Goal: Transaction & Acquisition: Register for event/course

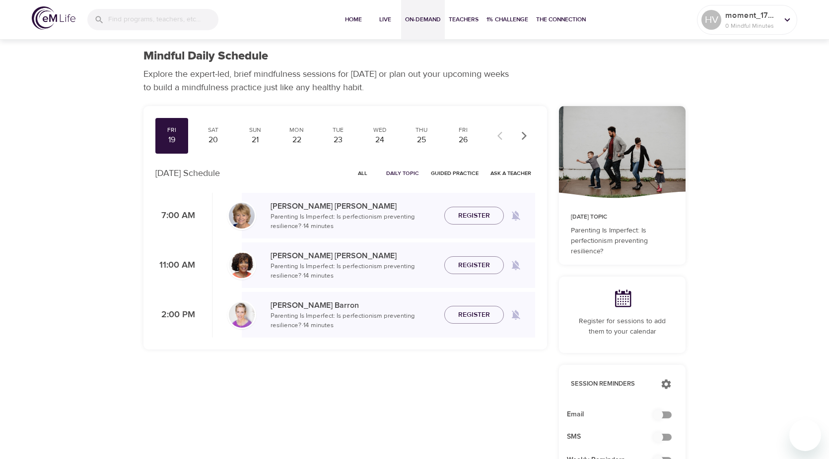
click at [402, 22] on button "On-Demand" at bounding box center [423, 20] width 44 height 40
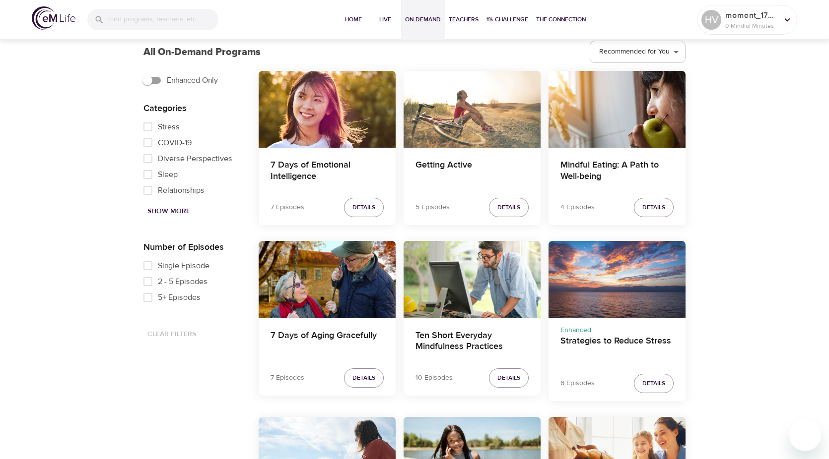
scroll to position [298, 0]
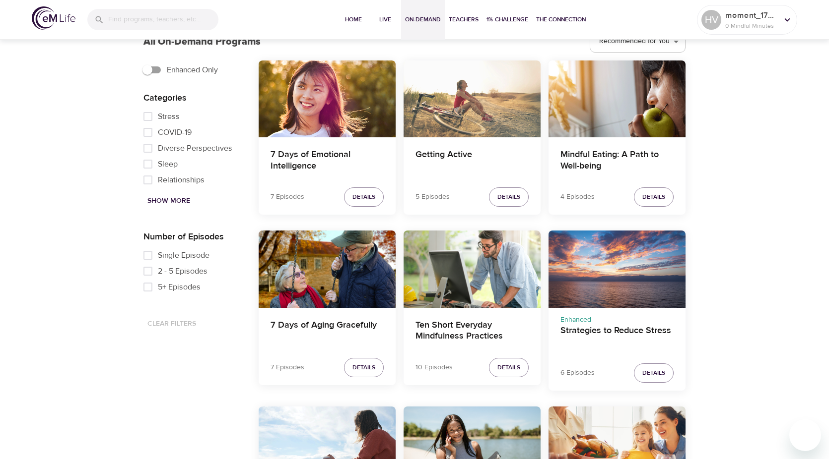
click at [473, 120] on div "Getting Active" at bounding box center [471, 99] width 137 height 77
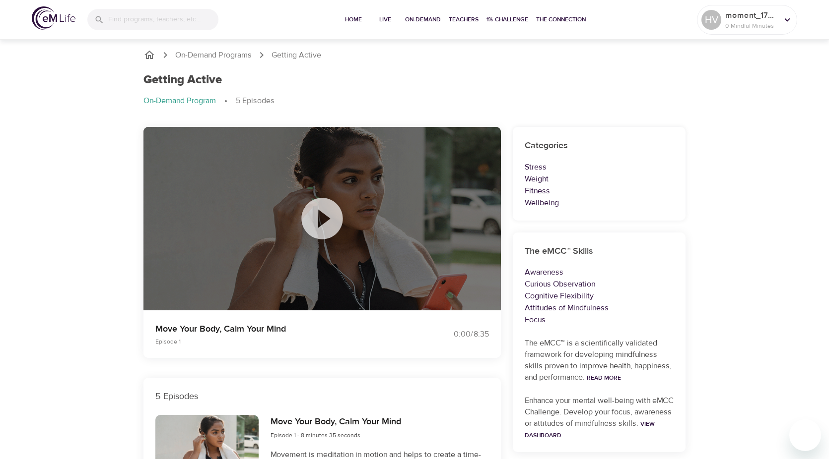
click at [330, 207] on icon at bounding box center [321, 218] width 41 height 41
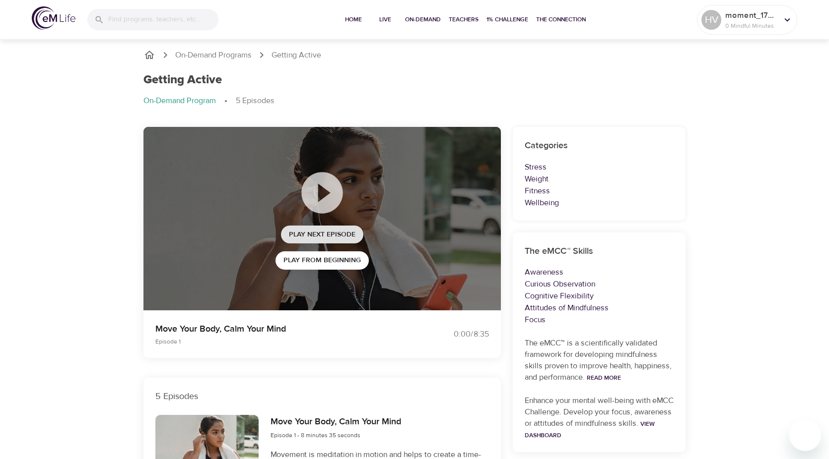
click at [324, 235] on span "Play Next Episode" at bounding box center [322, 235] width 66 height 12
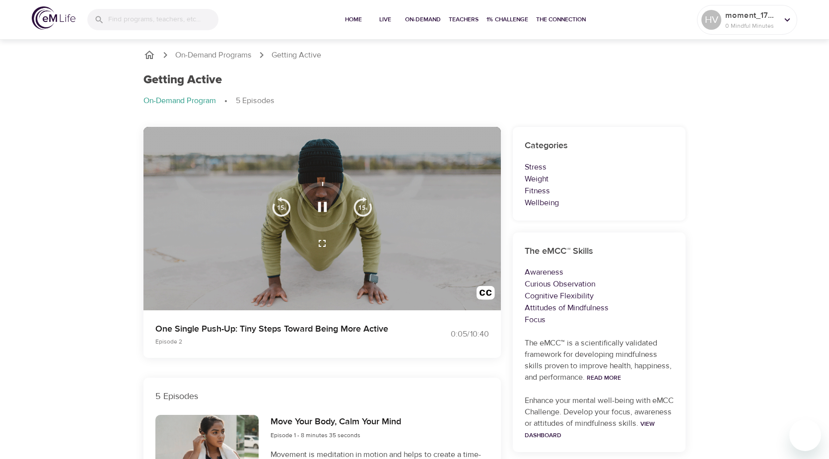
click at [149, 55] on icon "breadcrumb" at bounding box center [149, 55] width 12 height 12
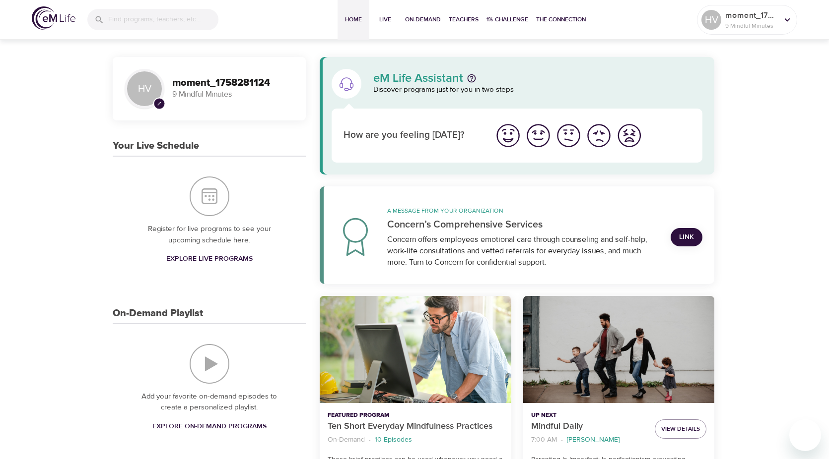
click at [57, 14] on img at bounding box center [54, 17] width 44 height 23
click at [389, 25] on button "Live" at bounding box center [385, 20] width 32 height 40
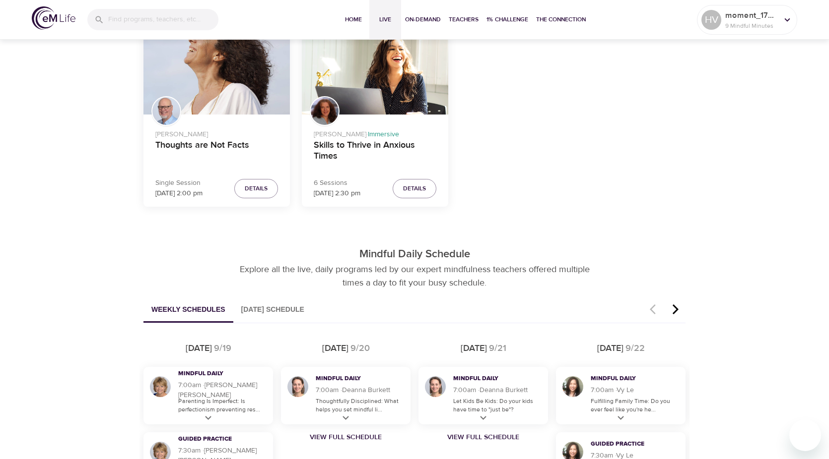
scroll to position [347, 0]
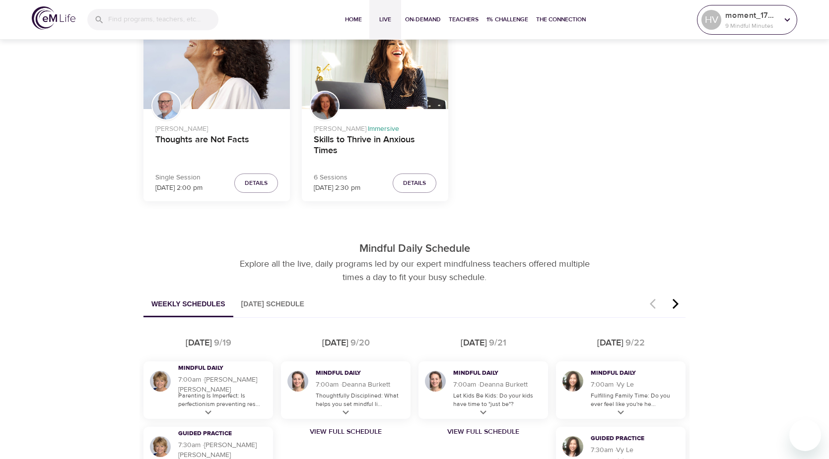
click at [739, 24] on p "9 Mindful Minutes" at bounding box center [751, 25] width 53 height 9
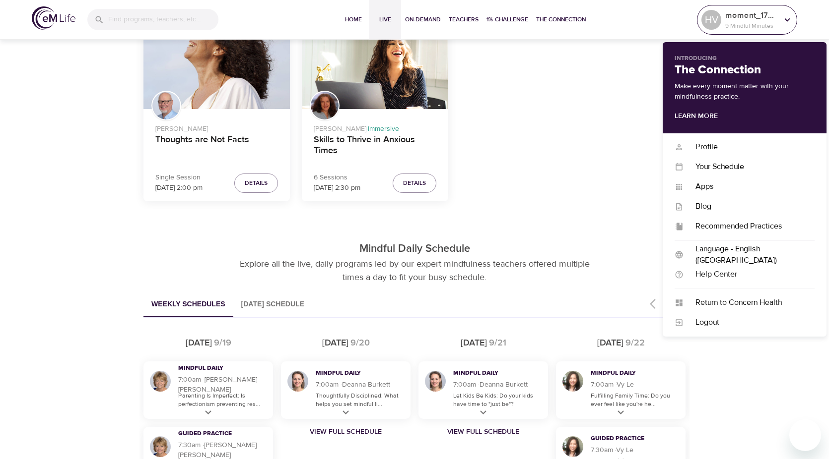
click at [723, 15] on div "moment_1758281124 9 Mindful Minutes" at bounding box center [751, 19] width 57 height 25
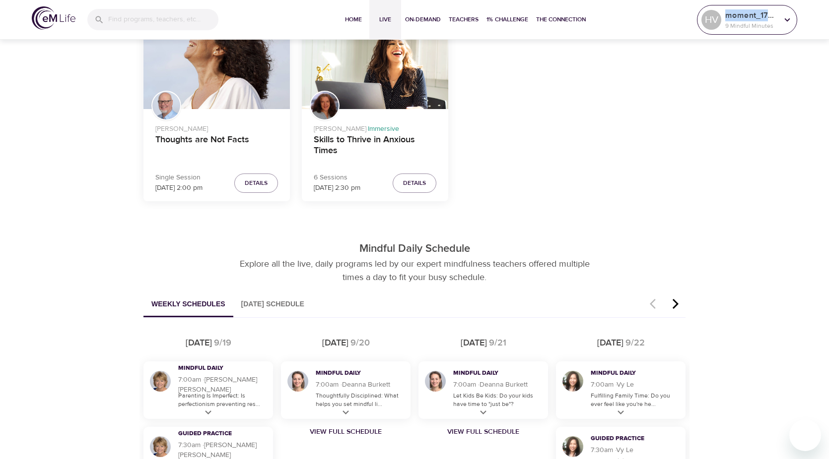
click at [723, 15] on div "moment_1758281124 9 Mindful Minutes" at bounding box center [751, 19] width 57 height 25
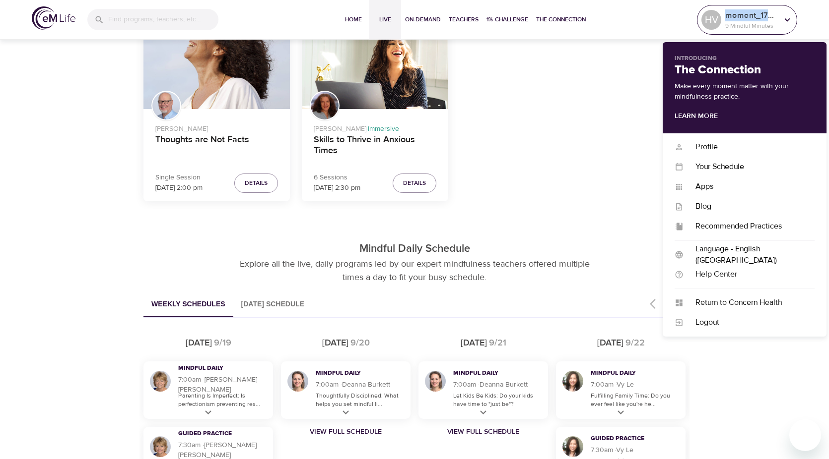
click at [604, 66] on div "Jim Austin Thoughts are Not Facts Single Session Sep 24 at 2:00 pm Details Cind…" at bounding box center [414, 118] width 542 height 183
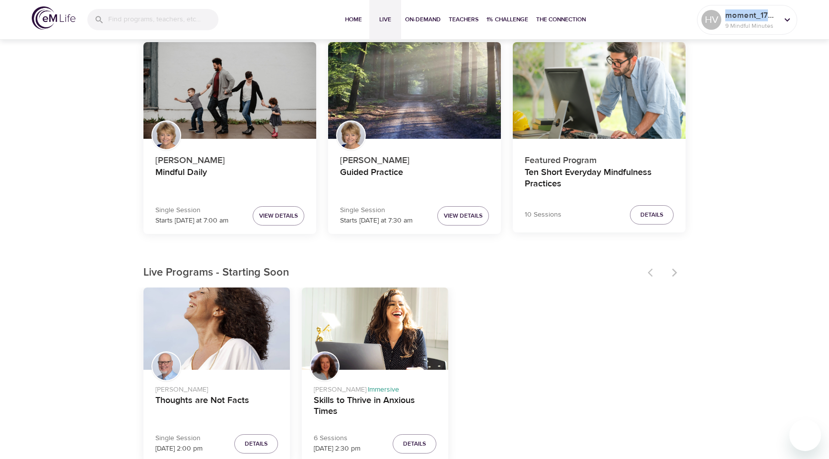
scroll to position [0, 0]
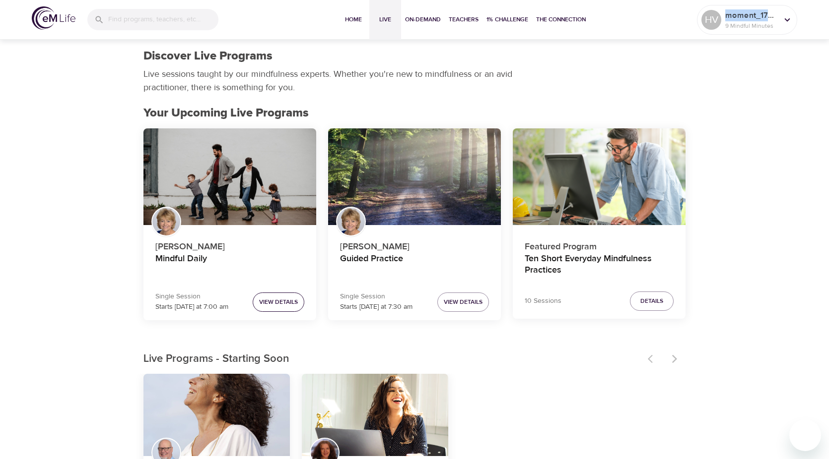
click at [288, 295] on button "View Details" at bounding box center [279, 302] width 52 height 19
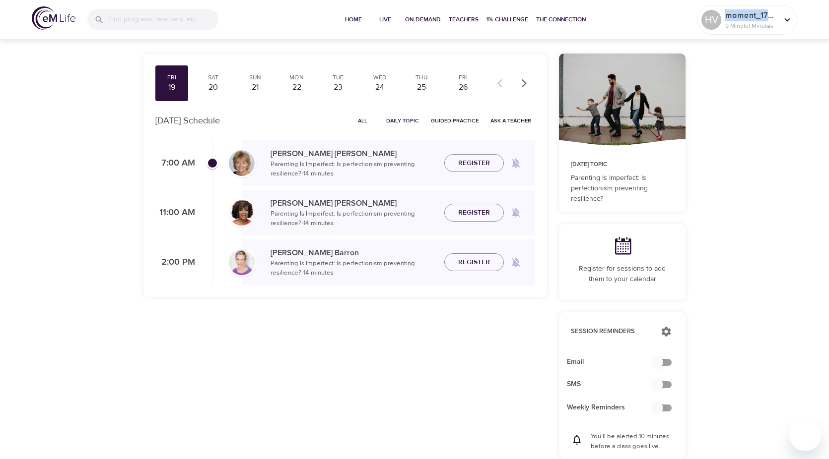
scroll to position [99, 0]
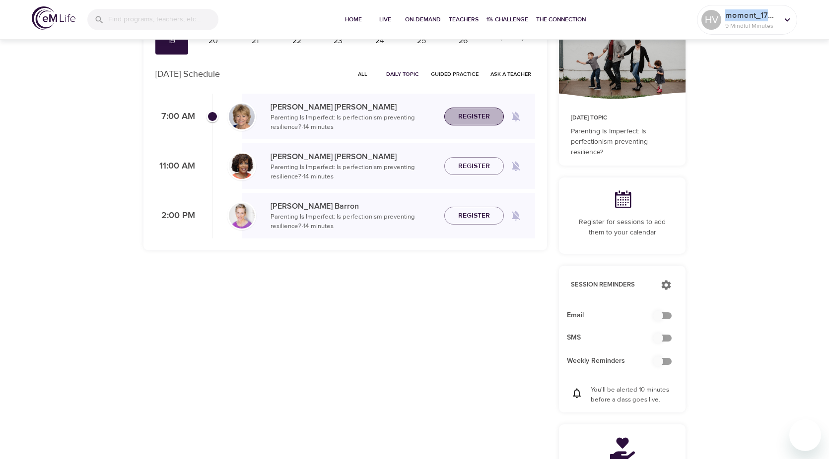
click at [489, 121] on span "Register" at bounding box center [474, 117] width 32 height 12
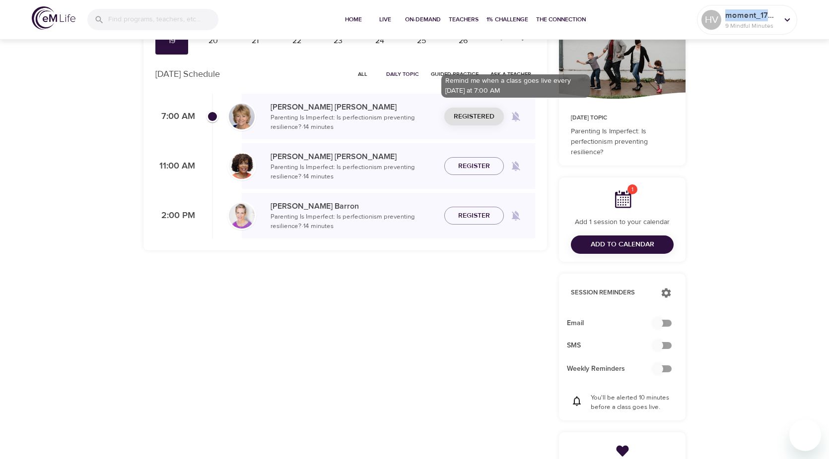
click at [518, 116] on icon at bounding box center [516, 117] width 8 height 10
checkbox input "true"
click at [518, 125] on span at bounding box center [516, 117] width 24 height 24
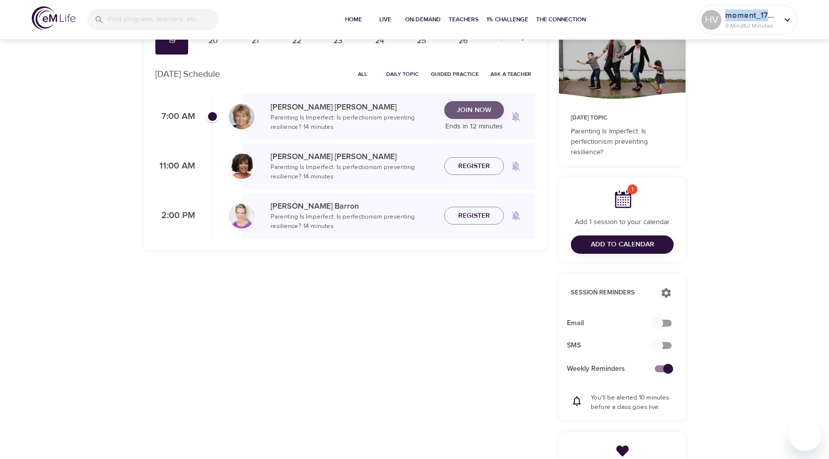
click at [476, 111] on span "Join Now" at bounding box center [474, 110] width 35 height 12
